Goal: Communication & Community: Answer question/provide support

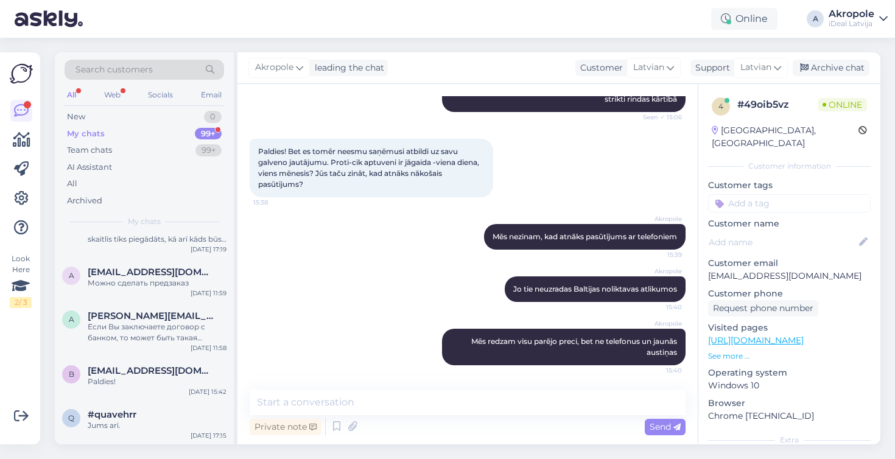
scroll to position [10714, 0]
click at [173, 118] on div "New 0" at bounding box center [145, 116] width 160 height 17
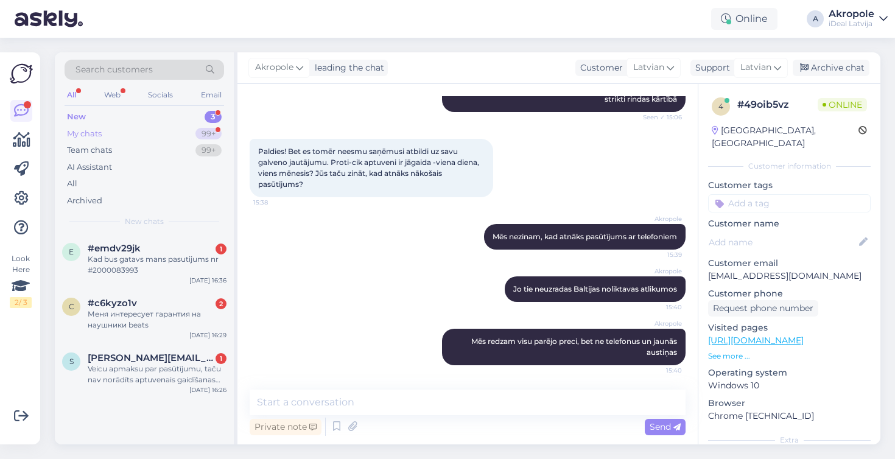
scroll to position [0, 0]
click at [179, 132] on div "My chats 99+" at bounding box center [145, 133] width 160 height 17
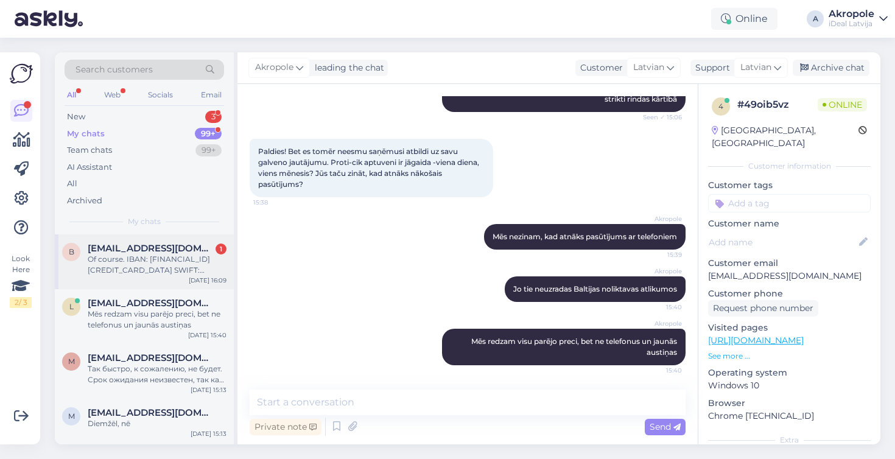
click at [162, 260] on div "Of course. IBAN: [FINANCIAL_ID][CREDIT_CARD_DATA] SWIFT: [SWIFT_CODE] Full name…" at bounding box center [157, 265] width 139 height 22
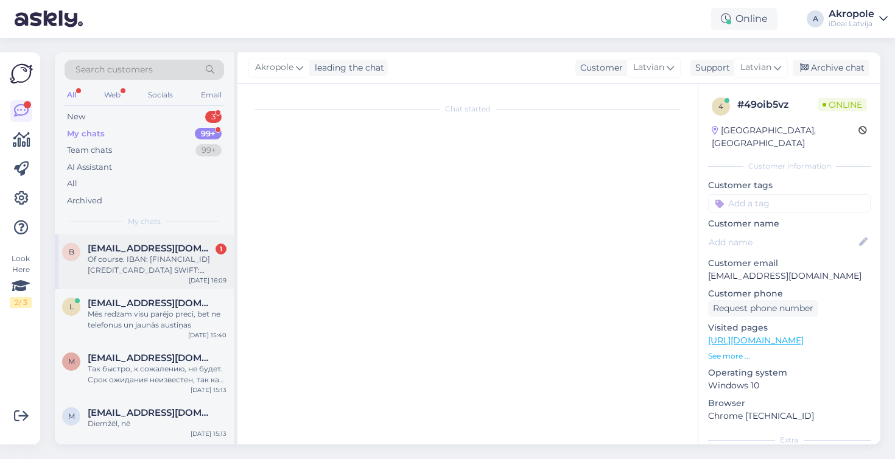
click at [209, 268] on div "Of course. IBAN: [FINANCIAL_ID][CREDIT_CARD_DATA] SWIFT: [SWIFT_CODE] Full name…" at bounding box center [157, 265] width 139 height 22
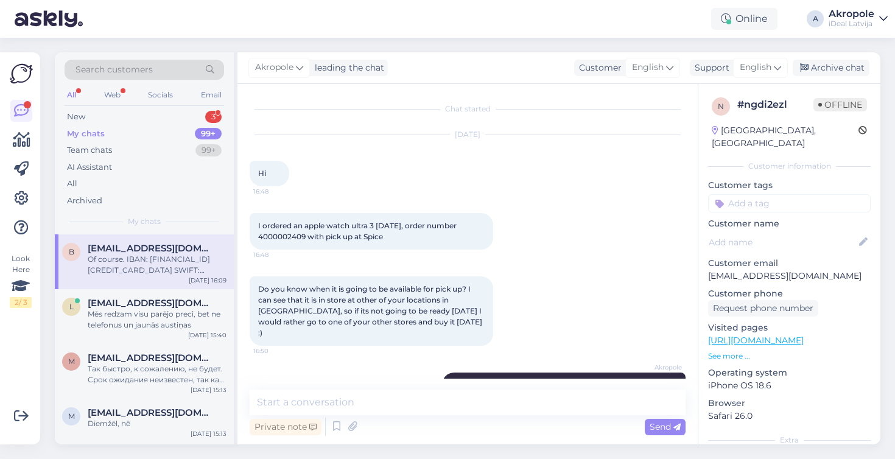
scroll to position [1114, 0]
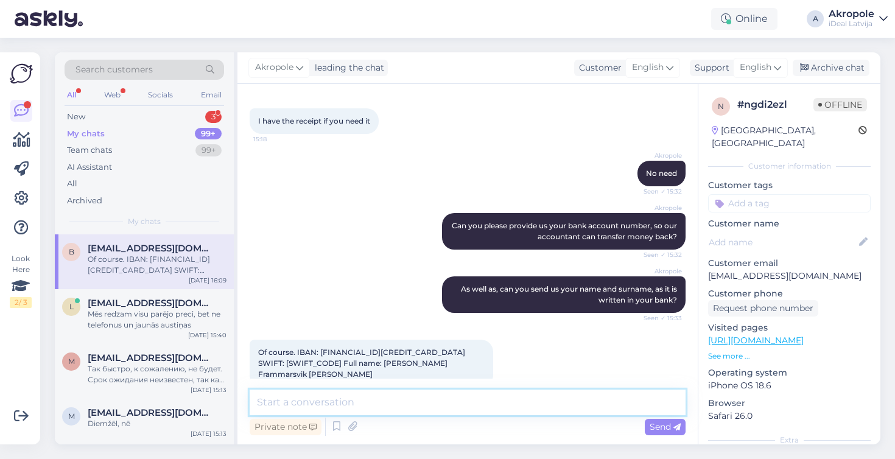
click at [390, 406] on textarea at bounding box center [468, 403] width 436 height 26
type textarea "Thank you!"
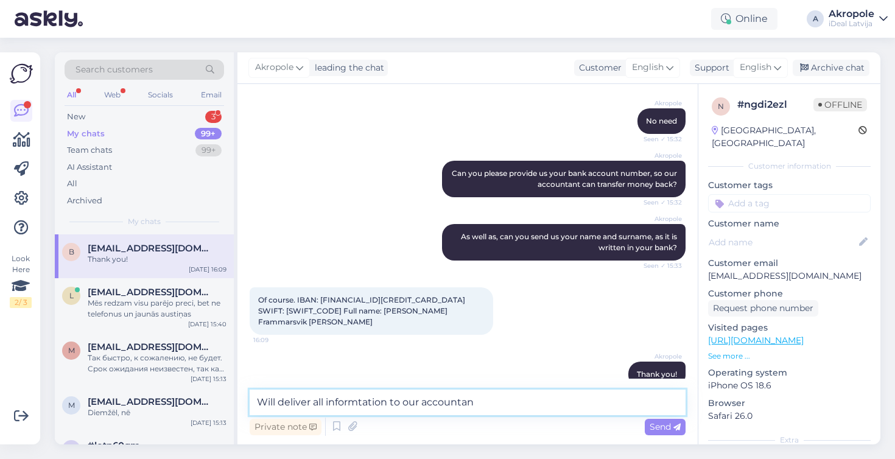
type textarea "Will deliver all informtation to our accountant"
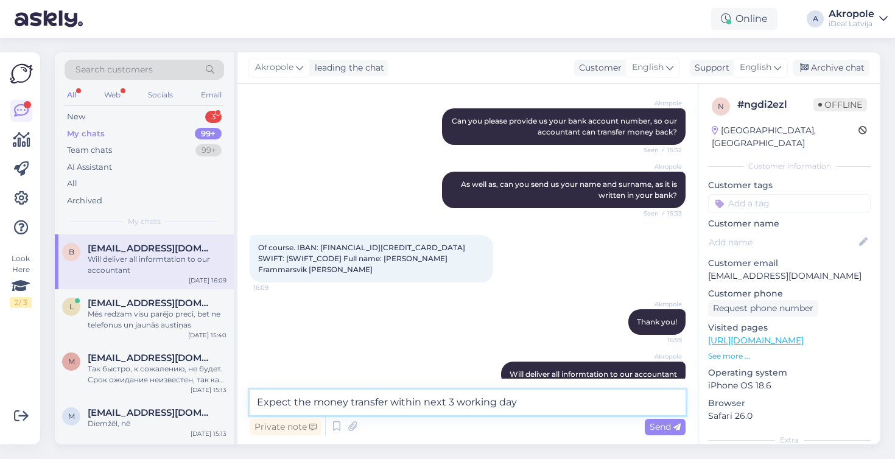
type textarea "Expect the money transfer within next 3 working days"
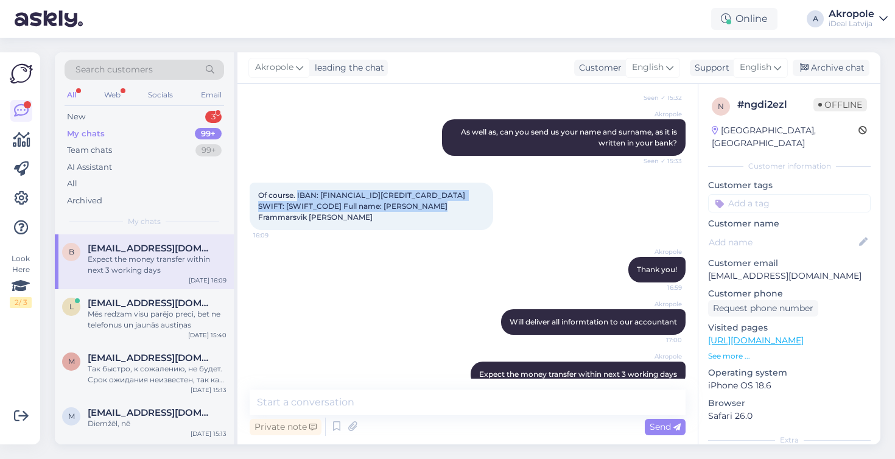
drag, startPoint x: 298, startPoint y: 184, endPoint x: 433, endPoint y: 206, distance: 136.8
click at [433, 206] on div "Of course. IBAN: [FINANCIAL_ID][CREDIT_CARD_DATA] SWIFT: [SWIFT_CODE] Full name…" at bounding box center [372, 206] width 244 height 47
copy span "IBAN: [FINANCIAL_ID][CREDIT_CARD_DATA] SWIFT: [SWIFT_CODE] Full name: [PERSON_N…"
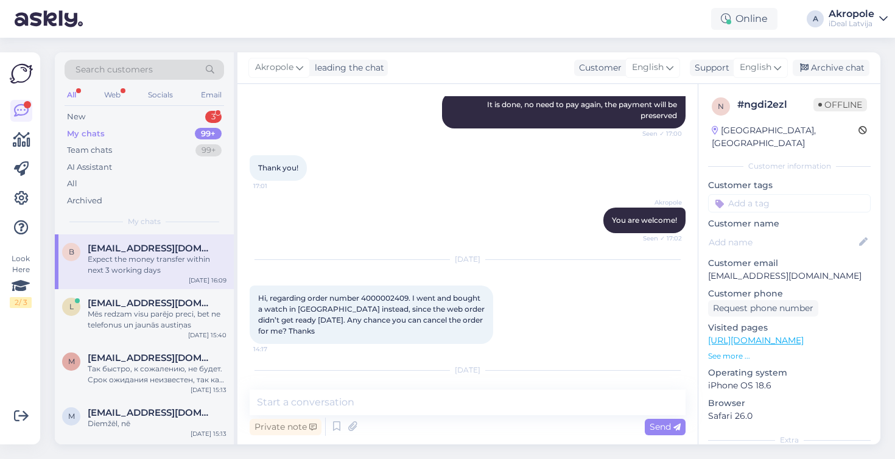
scroll to position [670, 0]
click at [386, 293] on span "Hi, regarding order number 4000002409. I went and bought a watch in [GEOGRAPHIC…" at bounding box center [372, 314] width 228 height 42
copy span "4000002409"
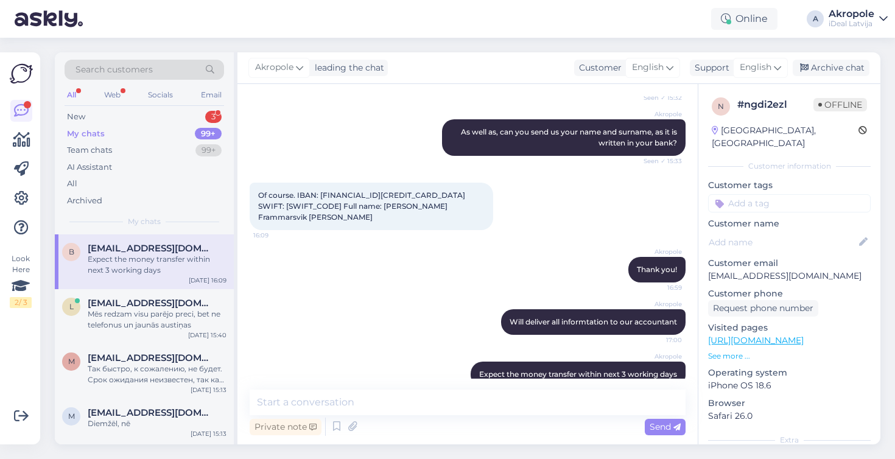
scroll to position [1235, 0]
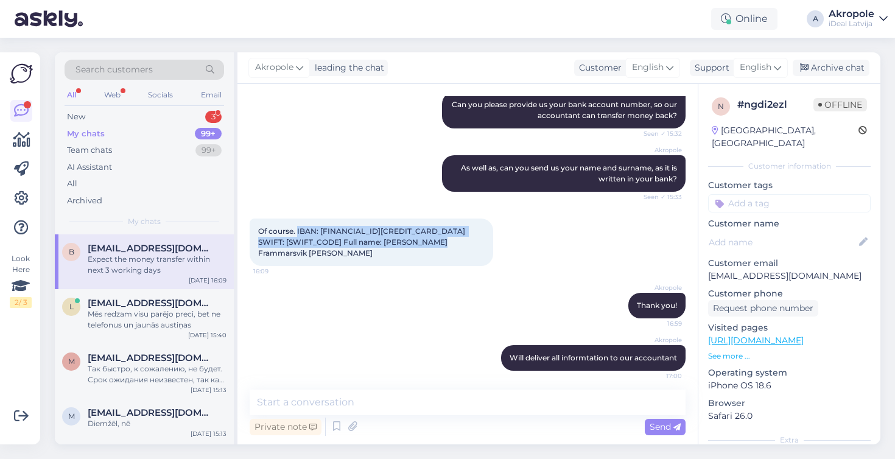
drag, startPoint x: 422, startPoint y: 233, endPoint x: 297, endPoint y: 219, distance: 125.6
click at [297, 219] on div "Of course. IBAN: [FINANCIAL_ID][CREDIT_CARD_DATA] SWIFT: [SWIFT_CODE] Full name…" at bounding box center [372, 242] width 244 height 47
copy span "IBAN: [FINANCIAL_ID][CREDIT_CARD_DATA] SWIFT: [SWIFT_CODE] Full name: [PERSON_N…"
